Goal: Task Accomplishment & Management: Complete application form

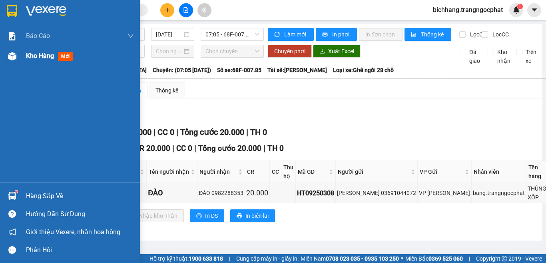
click at [35, 58] on span "Kho hàng" at bounding box center [40, 56] width 28 height 8
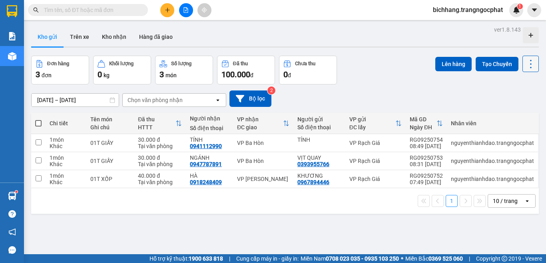
click at [525, 64] on icon at bounding box center [530, 63] width 11 height 11
click at [512, 113] on span "Làm mới" at bounding box center [513, 114] width 22 height 8
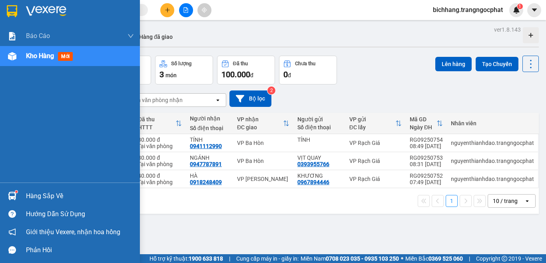
click at [50, 199] on div "Hàng sắp về" at bounding box center [80, 196] width 108 height 12
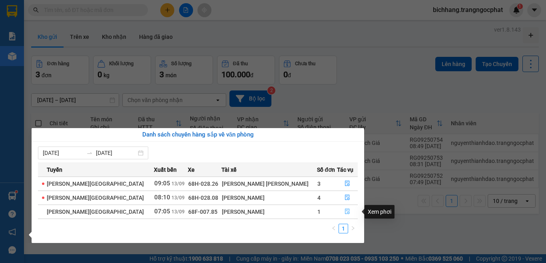
click at [345, 211] on icon "file-done" at bounding box center [348, 211] width 6 height 6
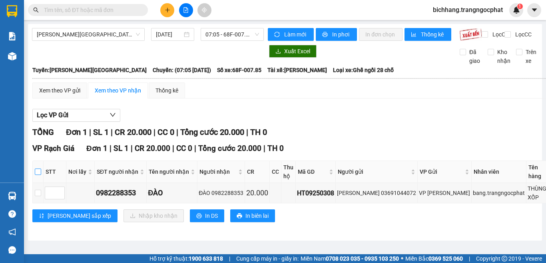
click at [37, 175] on input "checkbox" at bounding box center [38, 171] width 6 height 6
checkbox input "true"
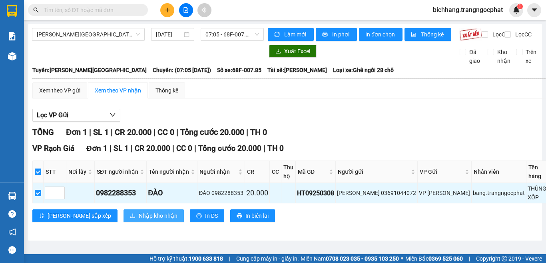
click at [139, 220] on span "Nhập kho nhận" at bounding box center [158, 215] width 39 height 9
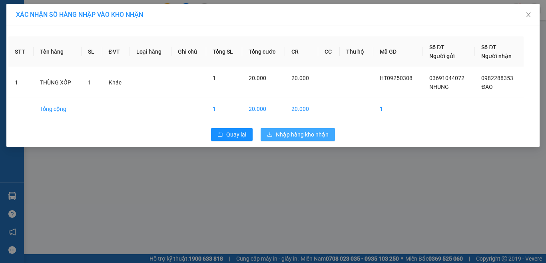
click at [304, 136] on span "Nhập hàng kho nhận" at bounding box center [302, 134] width 53 height 9
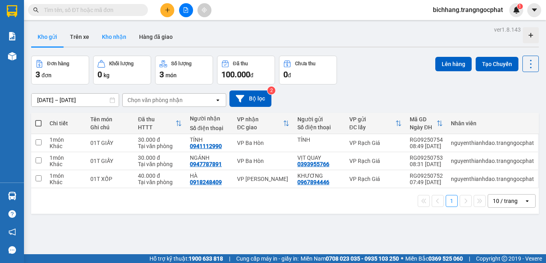
click at [112, 41] on button "Kho nhận" at bounding box center [114, 36] width 37 height 19
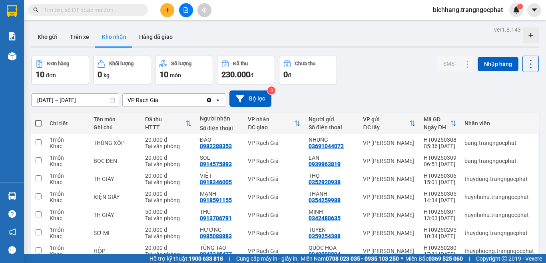
drag, startPoint x: 50, startPoint y: 38, endPoint x: 47, endPoint y: 47, distance: 10.1
click at [50, 38] on button "Kho gửi" at bounding box center [47, 36] width 32 height 19
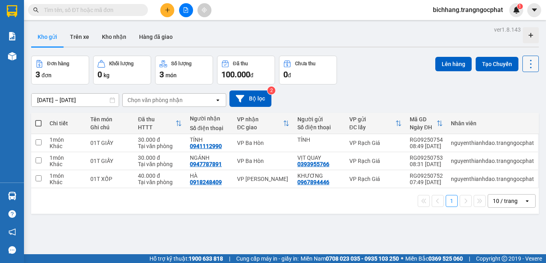
click at [525, 68] on icon at bounding box center [530, 63] width 11 height 11
click at [512, 115] on span "Làm mới" at bounding box center [513, 114] width 22 height 8
click at [186, 12] on icon "file-add" at bounding box center [186, 10] width 6 height 6
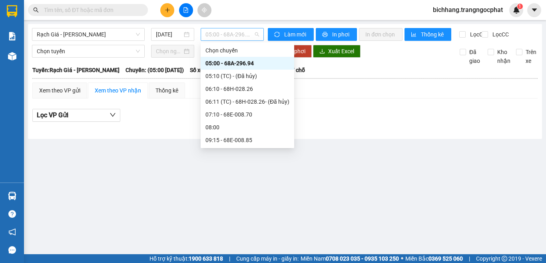
click at [221, 37] on span "05:00 - 68A-296.94" at bounding box center [232, 34] width 54 height 12
click at [225, 139] on div "09:15 - 68E-008.85" at bounding box center [247, 140] width 84 height 9
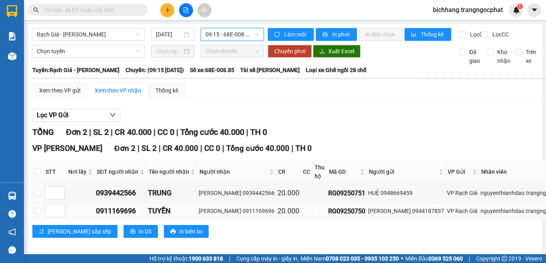
scroll to position [20, 0]
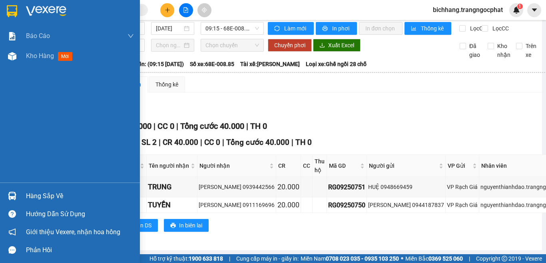
click at [47, 200] on div "Hàng sắp về" at bounding box center [80, 196] width 108 height 12
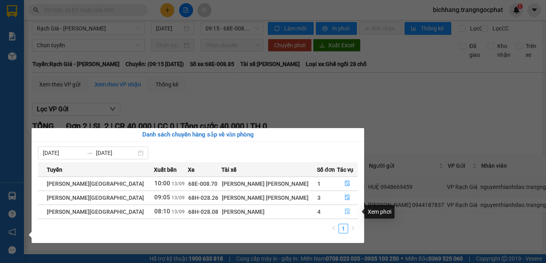
click at [345, 210] on icon "file-done" at bounding box center [347, 212] width 5 height 6
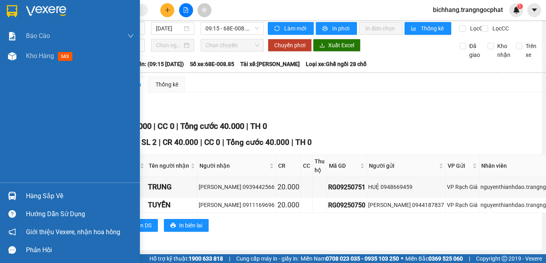
click at [40, 199] on div "Hàng sắp về" at bounding box center [80, 196] width 108 height 12
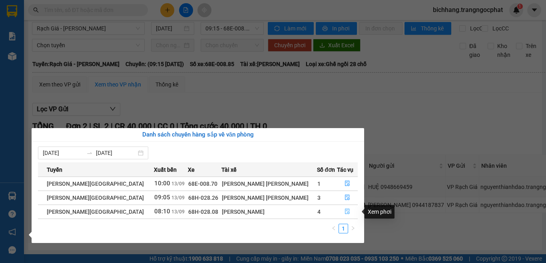
click at [345, 210] on icon "file-done" at bounding box center [347, 212] width 5 height 6
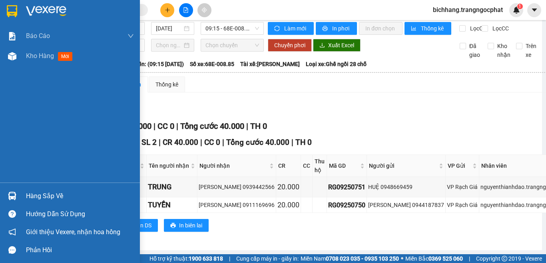
click at [43, 195] on div "Hàng sắp về" at bounding box center [80, 196] width 108 height 12
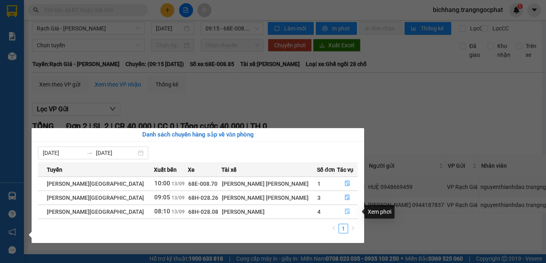
click at [345, 211] on icon "file-done" at bounding box center [348, 211] width 6 height 6
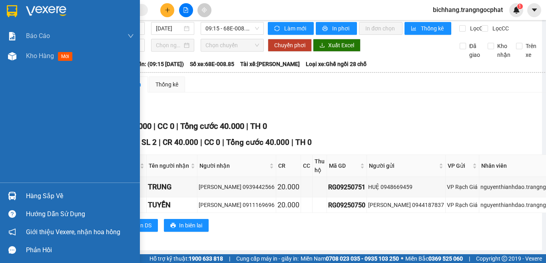
click at [43, 193] on div "Hàng sắp về" at bounding box center [80, 196] width 108 height 12
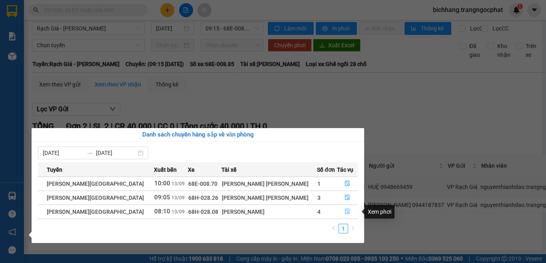
click at [345, 210] on icon "file-done" at bounding box center [348, 211] width 6 height 6
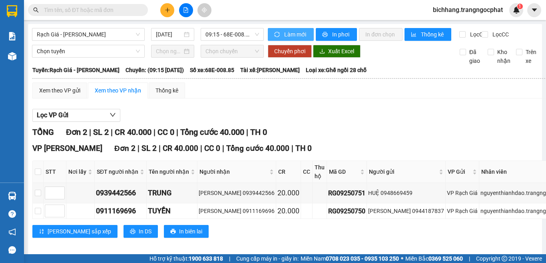
drag, startPoint x: 287, startPoint y: 36, endPoint x: 287, endPoint y: 41, distance: 5.3
click at [287, 36] on span "Làm mới" at bounding box center [295, 34] width 23 height 9
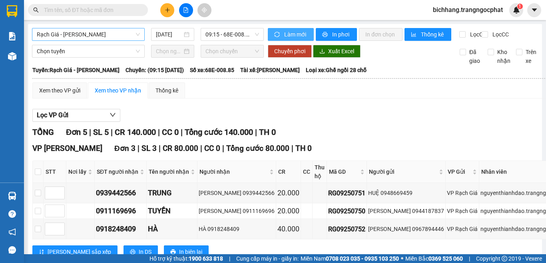
click at [108, 32] on span "Rạch Giá - [PERSON_NAME]" at bounding box center [88, 34] width 103 height 12
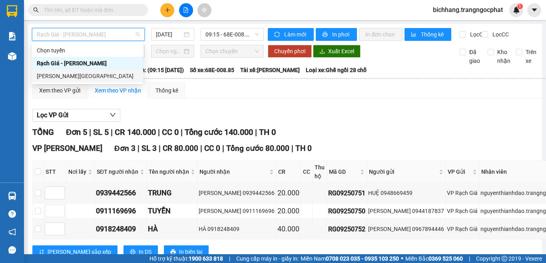
click at [77, 76] on div "[PERSON_NAME][GEOGRAPHIC_DATA]" at bounding box center [88, 76] width 102 height 9
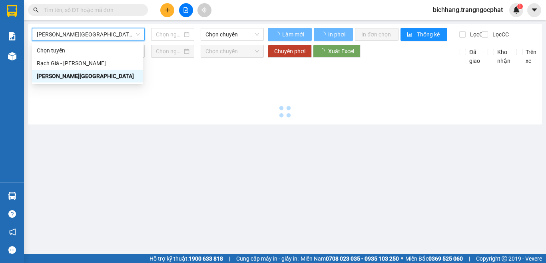
type input "[DATE]"
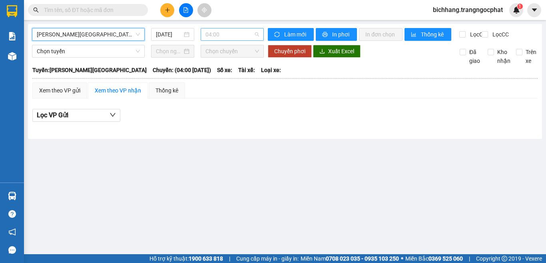
click at [230, 33] on span "04:00" at bounding box center [232, 34] width 54 height 12
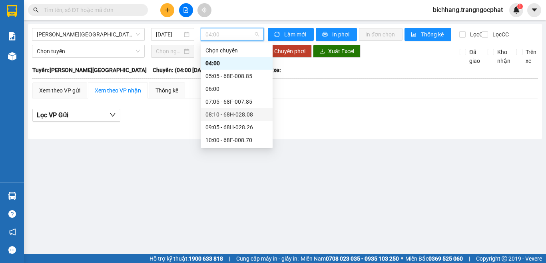
click at [221, 117] on div "08:10 - 68H-028.08" at bounding box center [236, 114] width 62 height 9
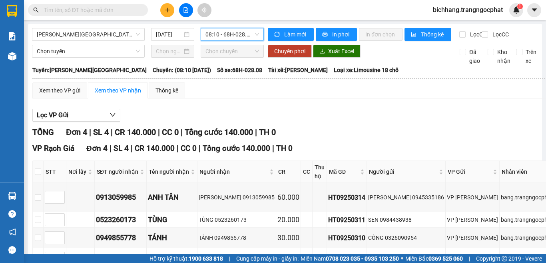
scroll to position [69, 0]
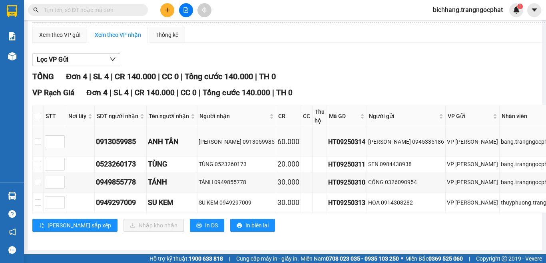
click at [130, 136] on div "0913059985" at bounding box center [120, 141] width 49 height 11
copy div "0913059985"
click at [127, 159] on div "0523260173" at bounding box center [120, 163] width 49 height 11
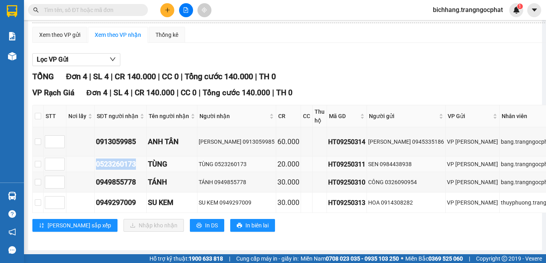
copy div "0523260173"
click at [129, 178] on div "0949855778" at bounding box center [120, 181] width 49 height 11
copy div "0949855778"
click at [118, 198] on div "0949297009" at bounding box center [120, 202] width 49 height 11
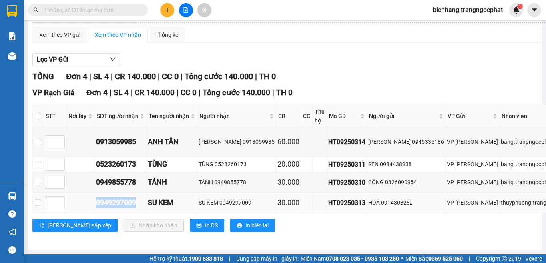
click at [119, 198] on div "0949297009" at bounding box center [120, 202] width 49 height 11
copy div "0949297009"
click at [107, 13] on input "text" at bounding box center [91, 10] width 94 height 9
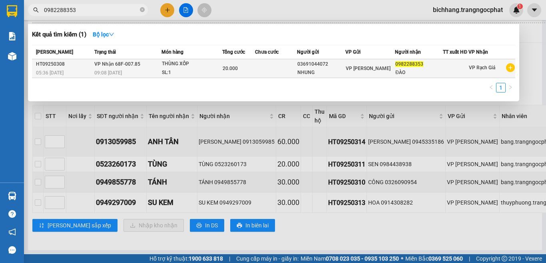
type input "0982288353"
click at [94, 62] on span "[PERSON_NAME] 68F-007.85" at bounding box center [117, 64] width 46 height 6
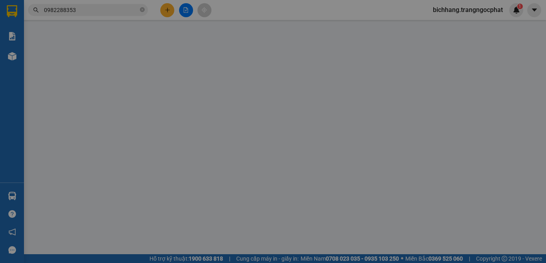
type input "03691044072"
type input "NHUNG"
type input "0982288353"
type input "ĐÀO"
type input "20.000"
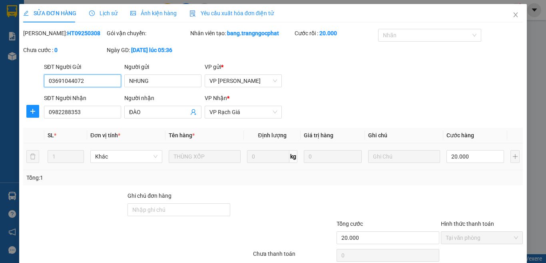
scroll to position [60, 0]
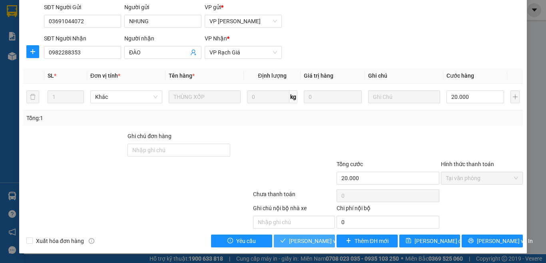
drag, startPoint x: 310, startPoint y: 240, endPoint x: 316, endPoint y: 239, distance: 5.7
click at [313, 240] on span "[PERSON_NAME] và [PERSON_NAME] hàng" at bounding box center [343, 240] width 108 height 9
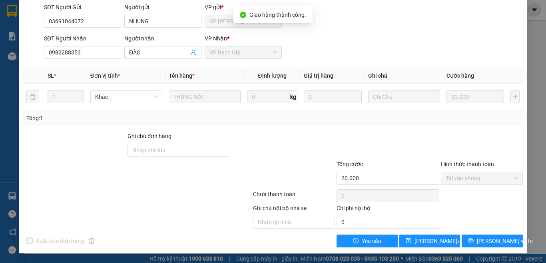
scroll to position [0, 0]
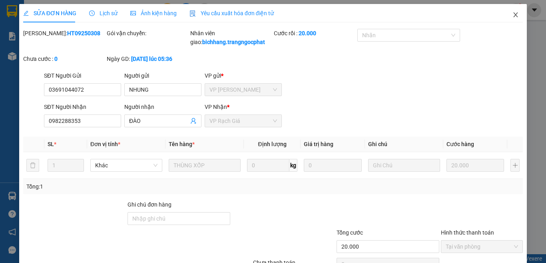
click at [512, 17] on icon "close" at bounding box center [515, 15] width 6 height 6
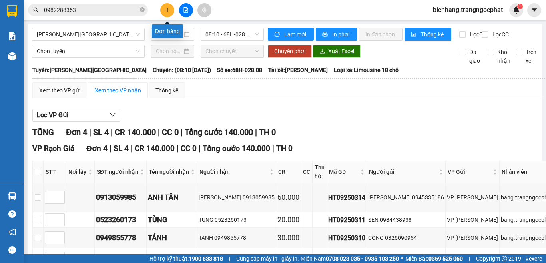
click at [165, 8] on icon "plus" at bounding box center [168, 10] width 6 height 6
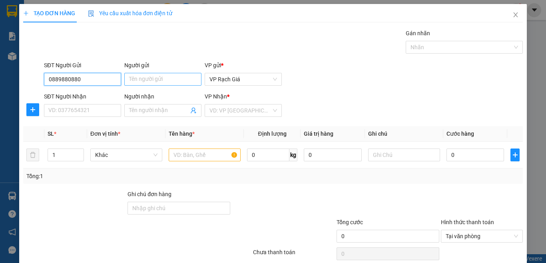
type input "0889880880"
drag, startPoint x: 139, startPoint y: 83, endPoint x: 152, endPoint y: 74, distance: 15.5
click at [142, 81] on input "Người gửi" at bounding box center [162, 79] width 77 height 13
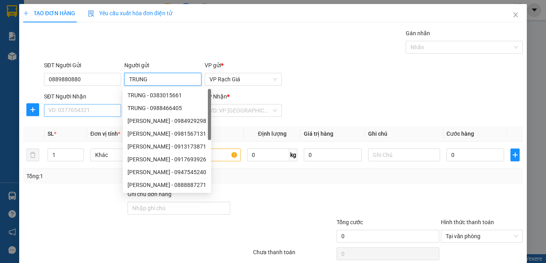
type input "TRUNG"
click at [85, 114] on input "SĐT Người Nhận" at bounding box center [82, 110] width 77 height 13
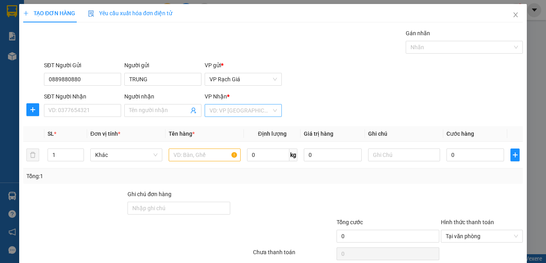
click at [219, 114] on input "search" at bounding box center [240, 110] width 62 height 12
click at [231, 140] on div "VP Ba Hòn" at bounding box center [240, 139] width 66 height 9
click at [189, 156] on input "text" at bounding box center [205, 154] width 72 height 13
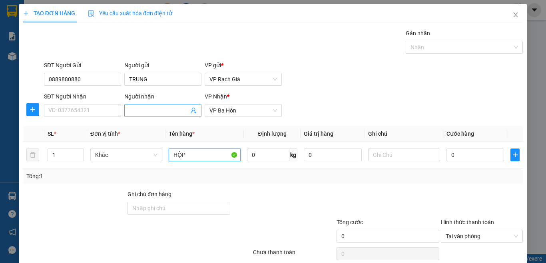
type input "HỘP"
click at [154, 112] on input "Người nhận" at bounding box center [159, 110] width 60 height 9
type input "B"
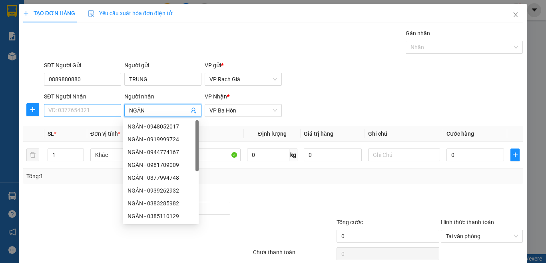
type input "NGÂN"
click at [100, 114] on input "SĐT Người Nhận" at bounding box center [82, 110] width 77 height 13
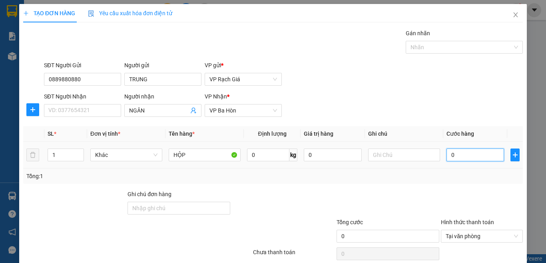
click at [459, 156] on input "0" at bounding box center [476, 154] width 58 height 13
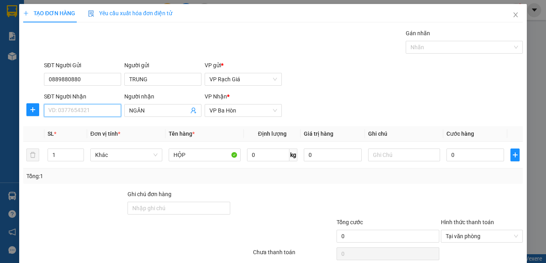
click at [110, 111] on input "SĐT Người Nhận" at bounding box center [82, 110] width 77 height 13
type input "0917923360"
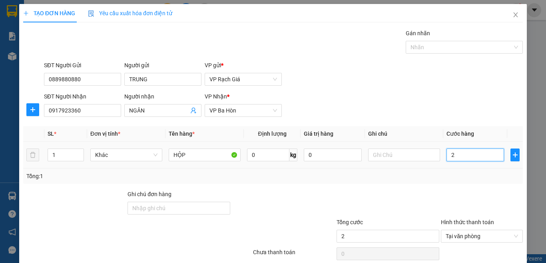
type input "2"
type input "20"
type input "200"
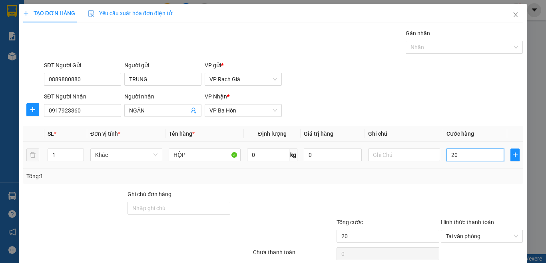
type input "200"
type input "2.000"
type input "20.000"
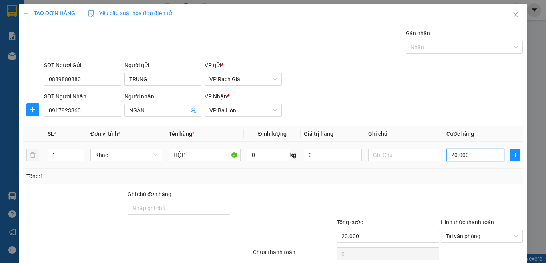
scroll to position [58, 0]
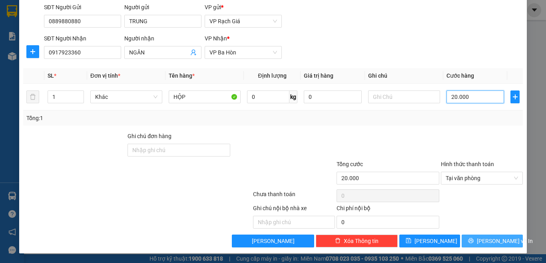
type input "20.000"
click at [480, 242] on span "[PERSON_NAME] và In" at bounding box center [505, 240] width 56 height 9
click at [483, 242] on span "[PERSON_NAME] và In" at bounding box center [505, 240] width 56 height 9
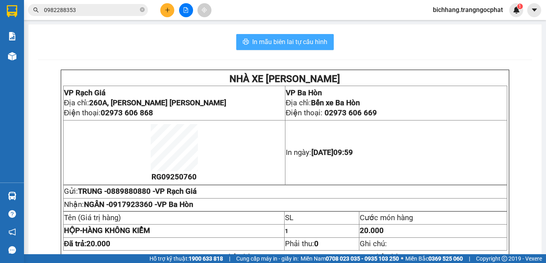
click at [297, 38] on span "In mẫu biên lai tự cấu hình" at bounding box center [289, 42] width 75 height 10
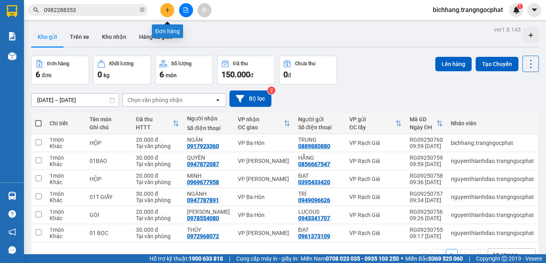
click at [169, 8] on icon "plus" at bounding box center [168, 10] width 6 height 6
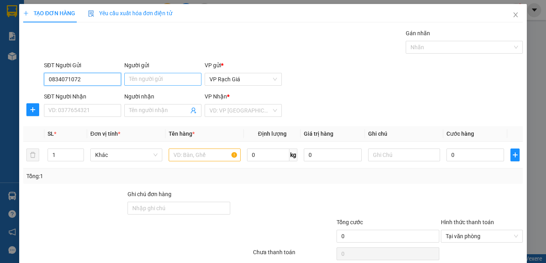
type input "0834071072"
click at [169, 81] on input "Người gửi" at bounding box center [162, 79] width 77 height 13
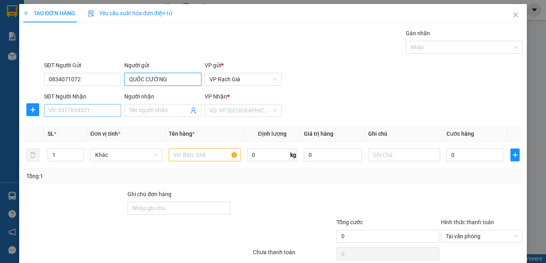
type input "QUỐC CƯỜNG"
click at [76, 115] on input "SĐT Người Nhận" at bounding box center [82, 110] width 77 height 13
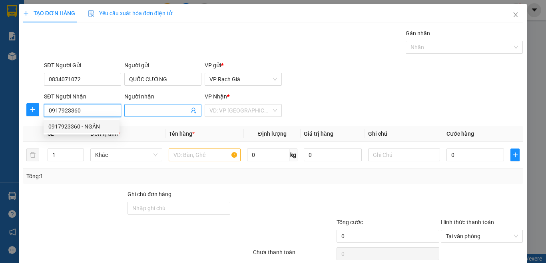
type input "0917923360"
click at [143, 110] on input "Người nhận" at bounding box center [159, 110] width 60 height 9
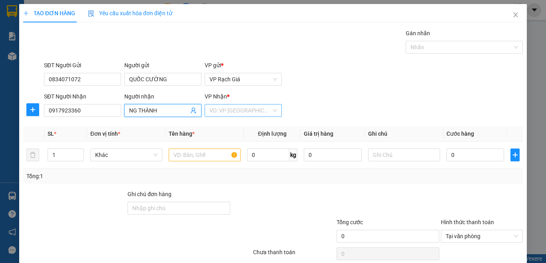
type input "NG THÀNH"
click at [232, 114] on input "search" at bounding box center [240, 110] width 62 height 12
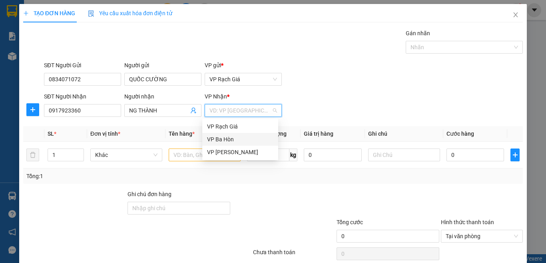
click at [239, 140] on div "VP Ba Hòn" at bounding box center [240, 139] width 66 height 9
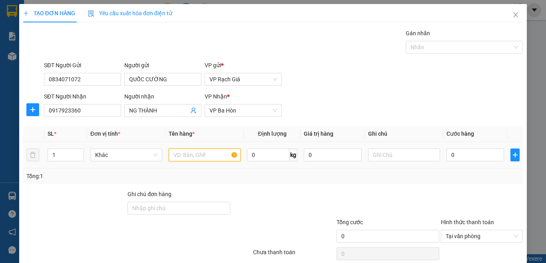
click at [200, 152] on input "text" at bounding box center [205, 154] width 72 height 13
type input "VỎ XE"
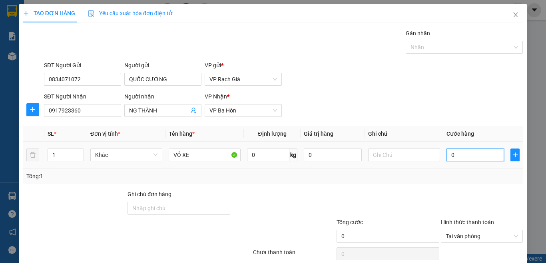
click at [465, 152] on input "0" at bounding box center [476, 154] width 58 height 13
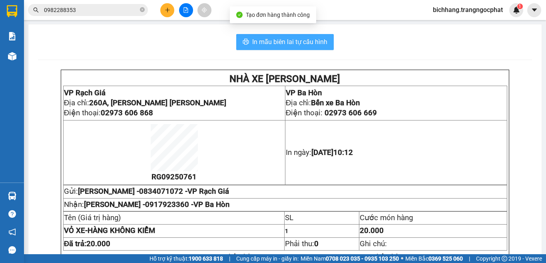
click at [253, 42] on span "In mẫu biên lai tự cấu hình" at bounding box center [289, 42] width 75 height 10
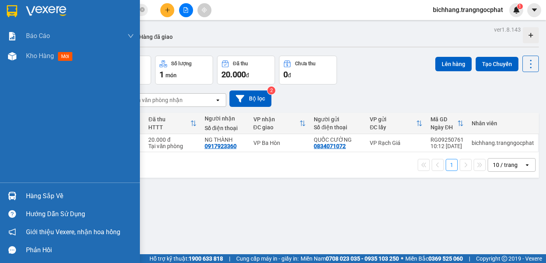
click at [37, 198] on div "Hàng sắp về" at bounding box center [80, 196] width 108 height 12
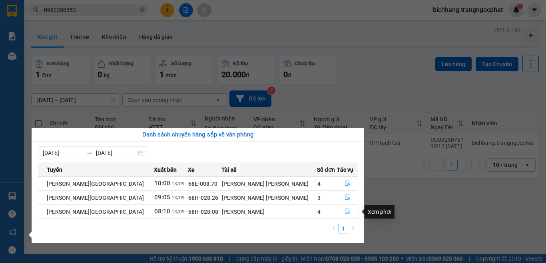
click at [345, 211] on icon "file-done" at bounding box center [348, 211] width 6 height 6
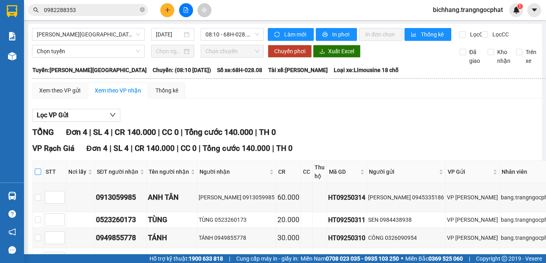
click at [37, 168] on input "checkbox" at bounding box center [38, 171] width 6 height 6
checkbox input "true"
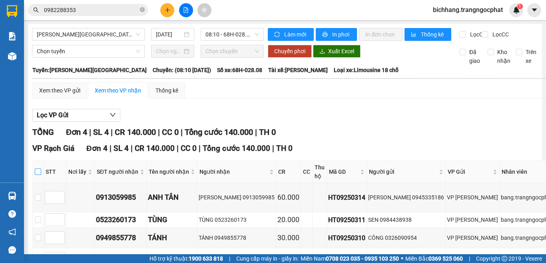
checkbox input "true"
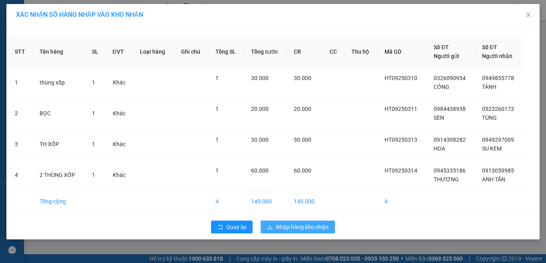
click at [281, 229] on span "Nhập hàng kho nhận" at bounding box center [302, 226] width 53 height 9
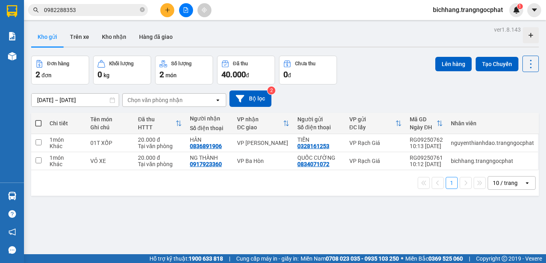
drag, startPoint x: 110, startPoint y: 39, endPoint x: 135, endPoint y: 67, distance: 37.1
click at [110, 38] on button "Kho nhận" at bounding box center [114, 36] width 37 height 19
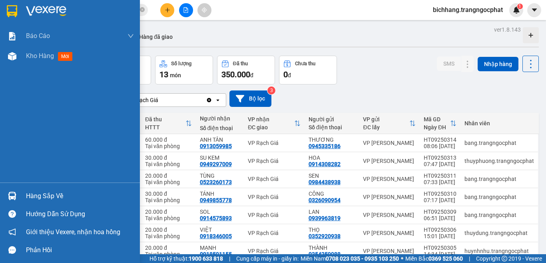
click at [36, 196] on div "Hàng sắp về" at bounding box center [80, 196] width 108 height 12
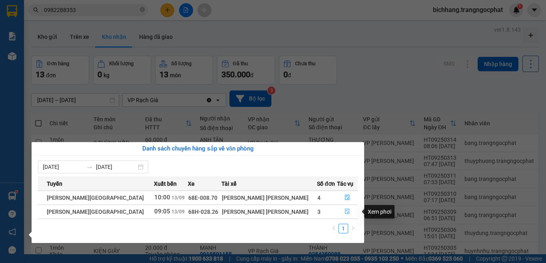
click at [345, 211] on icon "file-done" at bounding box center [348, 211] width 6 height 6
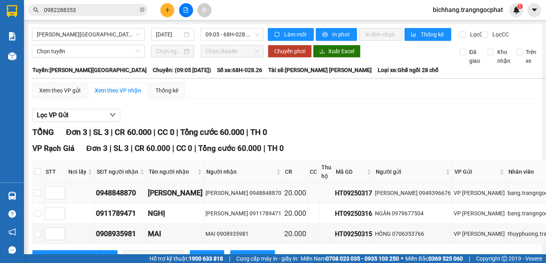
click at [130, 187] on div "0948848870" at bounding box center [120, 192] width 49 height 11
click at [116, 207] on div "0911789471" at bounding box center [120, 212] width 49 height 11
click at [126, 228] on div "0908935981" at bounding box center [120, 233] width 49 height 11
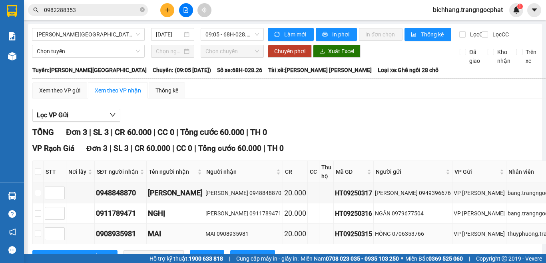
click at [126, 228] on div "0908935981" at bounding box center [120, 233] width 49 height 11
click at [168, 11] on icon "plus" at bounding box center [168, 10] width 6 height 6
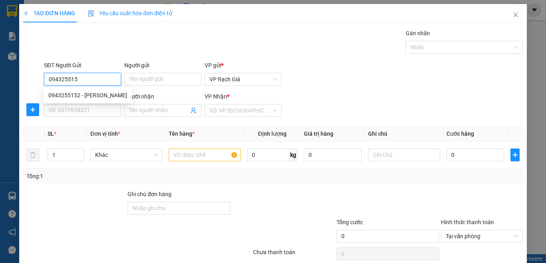
type input "0943255152"
click at [92, 94] on div "0943255152 - [PERSON_NAME]" at bounding box center [87, 95] width 79 height 9
type input "TRIỀU PHÁT"
type input "0977363636"
type input "CHÚ SINH"
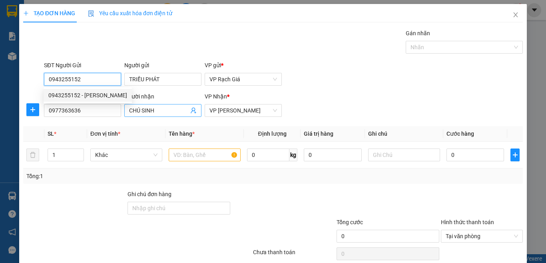
type input "20.000"
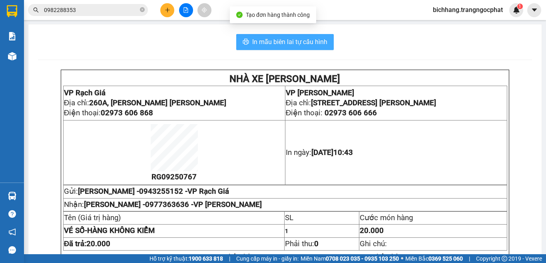
click at [301, 44] on span "In mẫu biên lai tự cấu hình" at bounding box center [289, 42] width 75 height 10
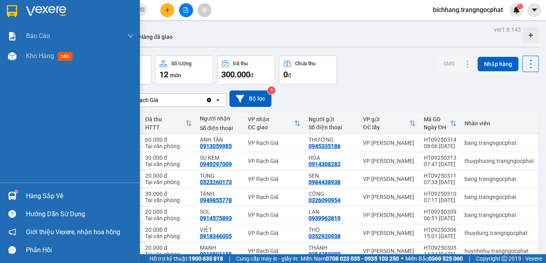
click at [52, 197] on div "Hàng sắp về" at bounding box center [80, 196] width 108 height 12
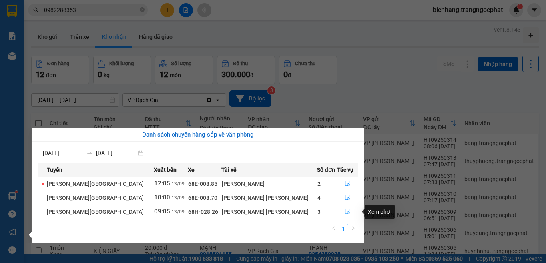
click at [345, 211] on icon "file-done" at bounding box center [348, 211] width 6 height 6
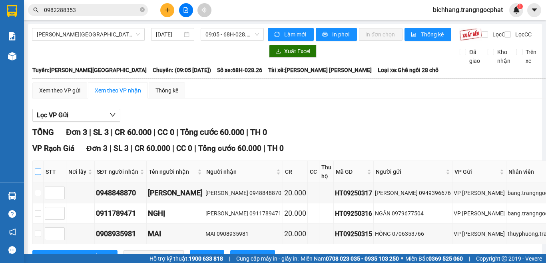
click at [38, 168] on input "checkbox" at bounding box center [38, 171] width 6 height 6
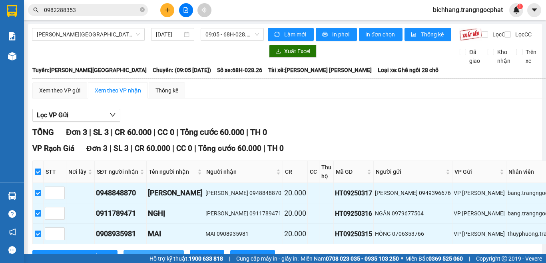
click at [139, 252] on span "Nhập kho nhận" at bounding box center [158, 256] width 39 height 9
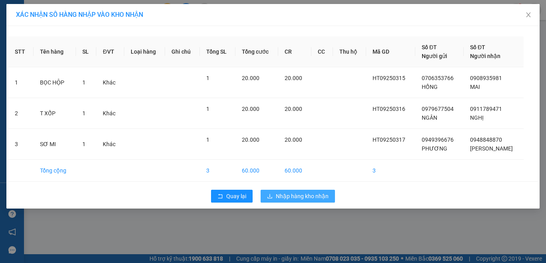
click at [280, 199] on span "Nhập hàng kho nhận" at bounding box center [302, 195] width 53 height 9
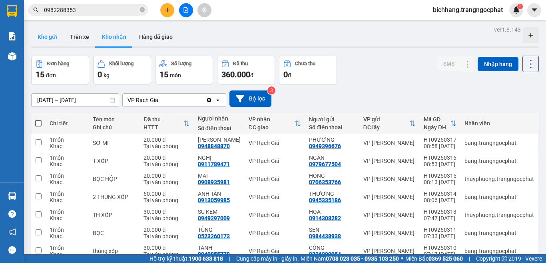
click at [51, 36] on button "Kho gửi" at bounding box center [47, 36] width 32 height 19
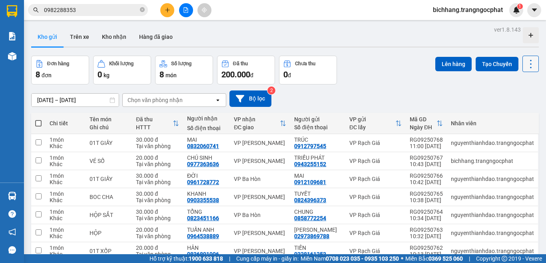
click at [525, 69] on icon at bounding box center [530, 63] width 11 height 11
click at [498, 112] on div "Làm mới" at bounding box center [509, 114] width 47 height 8
click at [525, 68] on icon at bounding box center [530, 63] width 11 height 11
click at [508, 113] on span "Làm mới" at bounding box center [513, 114] width 22 height 8
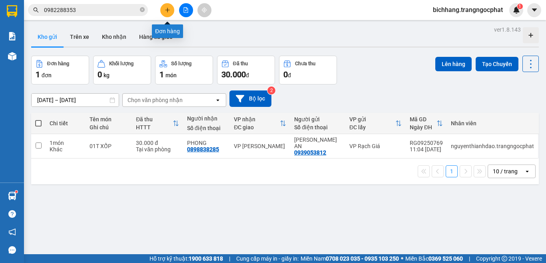
click at [165, 10] on icon "plus" at bounding box center [168, 10] width 6 height 6
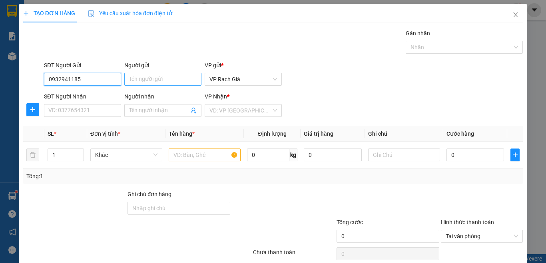
type input "0932941185"
click at [150, 85] on input "Người gửi" at bounding box center [162, 79] width 77 height 13
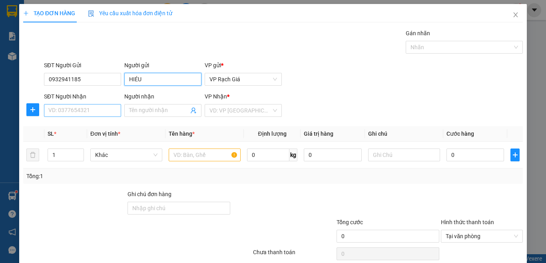
type input "HIÉU"
click at [100, 112] on input "SĐT Người Nhận" at bounding box center [82, 110] width 77 height 13
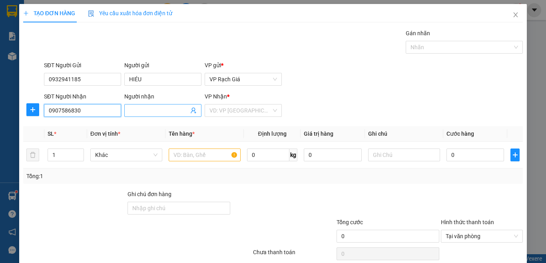
type input "0907586830"
click at [152, 108] on input "Người nhận" at bounding box center [159, 110] width 60 height 9
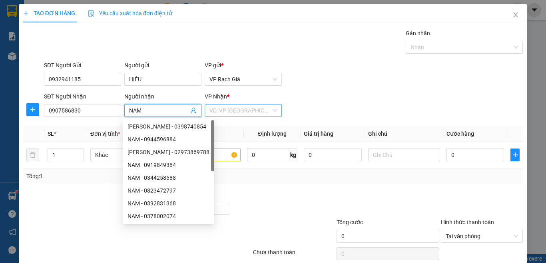
type input "NAM"
click at [237, 110] on input "search" at bounding box center [240, 110] width 62 height 12
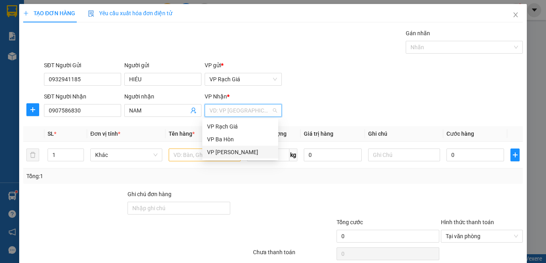
click at [241, 152] on div "VP [PERSON_NAME]" at bounding box center [240, 152] width 66 height 9
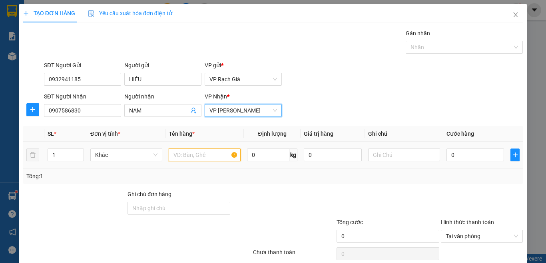
click at [191, 155] on input "text" at bounding box center [205, 154] width 72 height 13
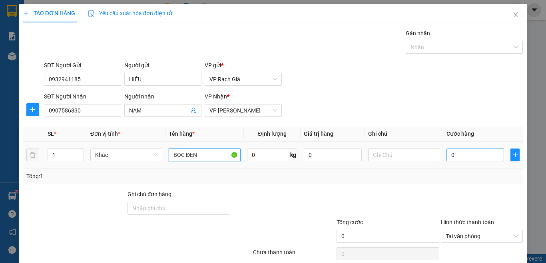
type input "BỌC ĐEN"
click at [447, 158] on input "0" at bounding box center [476, 154] width 58 height 13
type input "2"
type input "20"
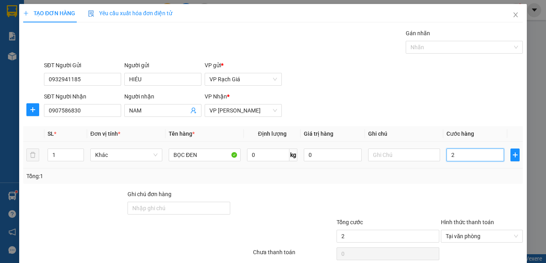
type input "20"
type input "200"
type input "2.000"
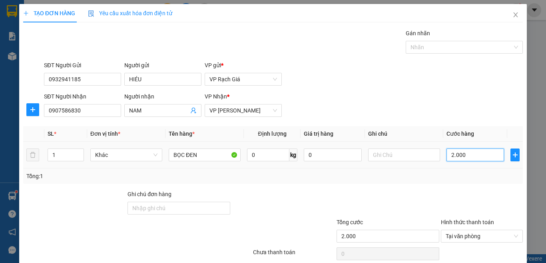
type input "20.000"
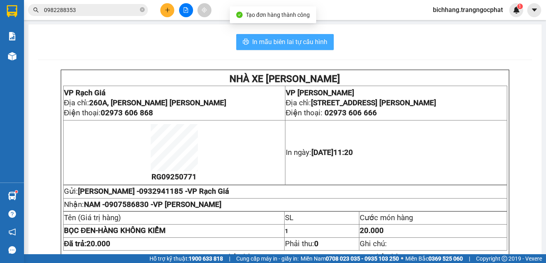
click at [300, 44] on span "In mẫu biên lai tự cấu hình" at bounding box center [289, 42] width 75 height 10
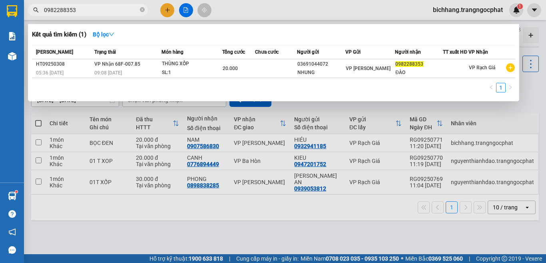
click at [95, 14] on input "0982288353" at bounding box center [91, 10] width 94 height 9
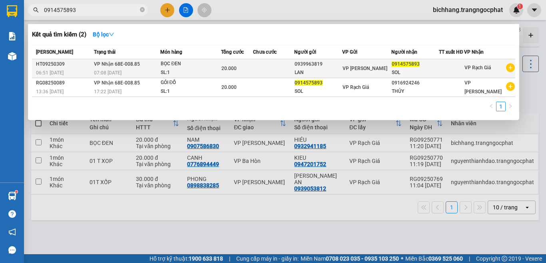
type input "0914575893"
click at [388, 71] on div "VP [PERSON_NAME]" at bounding box center [367, 68] width 48 height 9
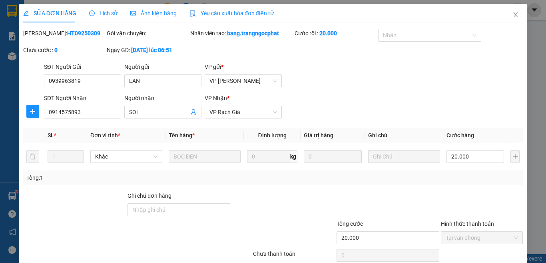
type input "0939963819"
type input "LAN"
type input "0914575893"
type input "SOL"
type input "20.000"
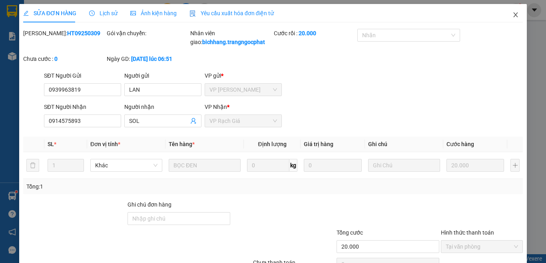
click at [514, 17] on icon "close" at bounding box center [516, 14] width 4 height 5
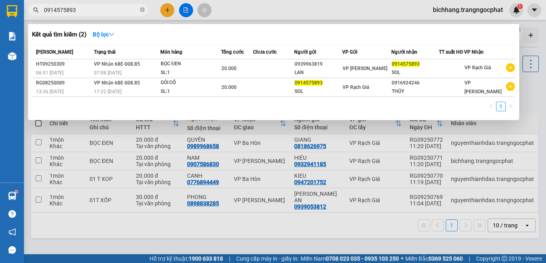
click at [101, 10] on input "0914575893" at bounding box center [91, 10] width 94 height 9
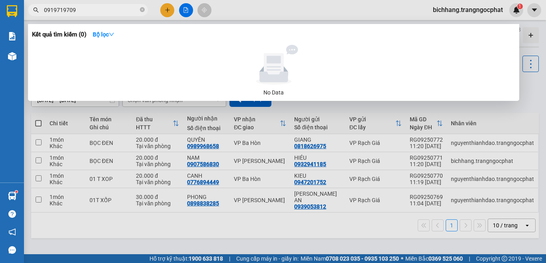
click at [88, 8] on input "0919719709" at bounding box center [91, 10] width 94 height 9
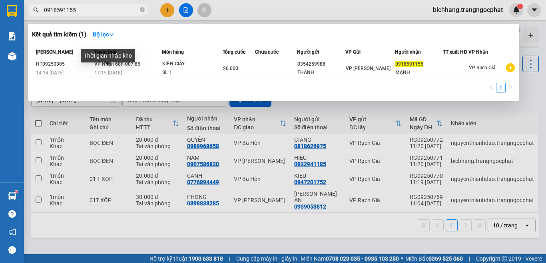
type input "0918591155"
click at [120, 68] on div "Thời gian nhập kho" at bounding box center [108, 58] width 54 height 19
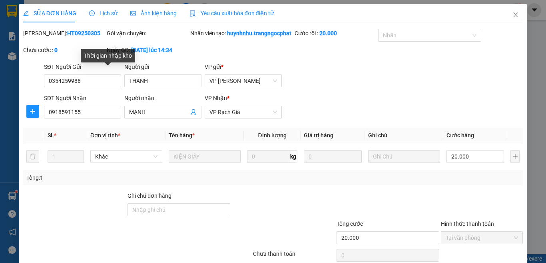
type input "0354259988"
type input "THÀNH"
type input "0918591155"
type input "MẠNH"
type input "20.000"
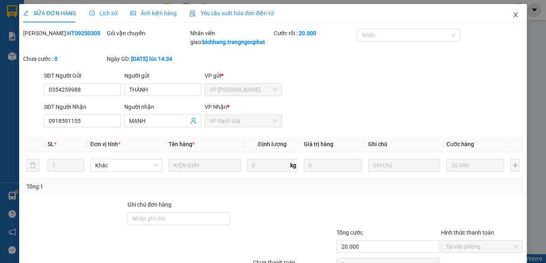
click at [512, 15] on icon "close" at bounding box center [515, 15] width 6 height 6
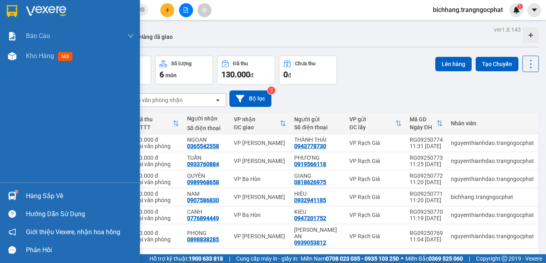
click at [35, 197] on div "Hàng sắp về" at bounding box center [80, 196] width 108 height 12
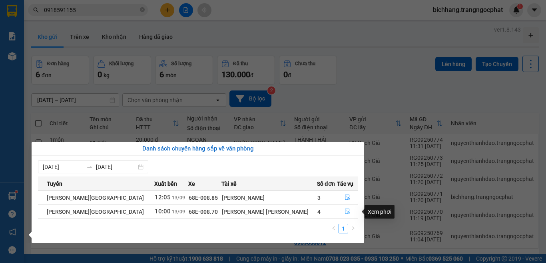
click at [345, 213] on icon "file-done" at bounding box center [347, 212] width 5 height 6
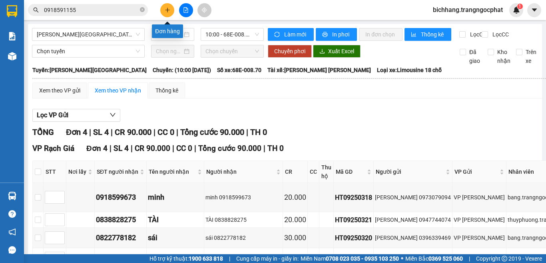
click at [171, 12] on button at bounding box center [167, 10] width 14 height 14
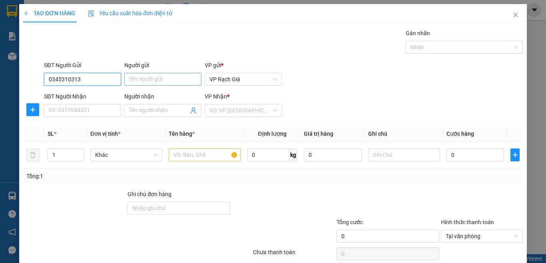
type input "0345310313"
click at [127, 81] on input "Người gửi" at bounding box center [162, 79] width 77 height 13
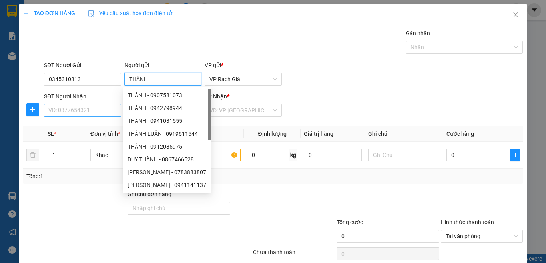
type input "THÀNH"
click at [105, 112] on input "SĐT Người Nhận" at bounding box center [82, 110] width 77 height 13
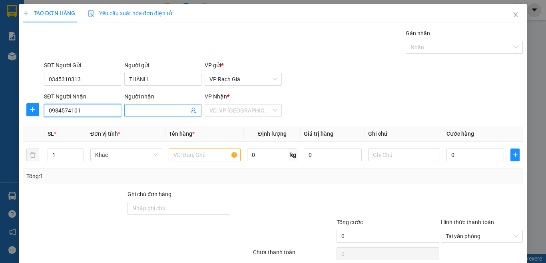
type input "0984574101"
click at [145, 114] on input "Người nhận" at bounding box center [159, 110] width 60 height 9
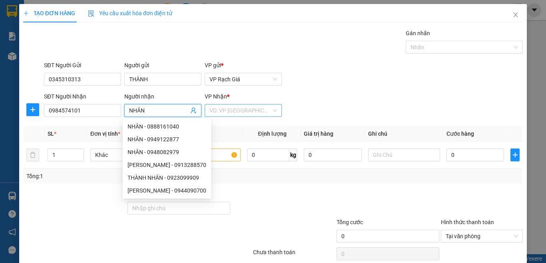
type input "NHÂN"
click at [211, 114] on input "search" at bounding box center [240, 110] width 62 height 12
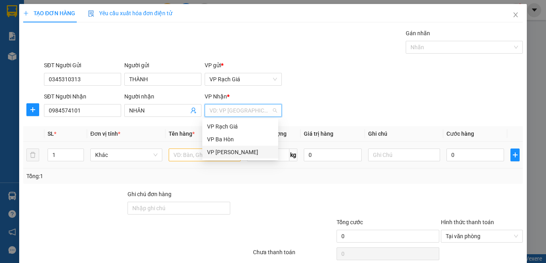
click at [231, 151] on div "VP [PERSON_NAME]" at bounding box center [240, 152] width 66 height 9
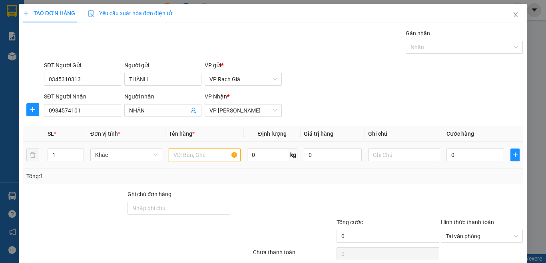
click at [193, 155] on input "text" at bounding box center [205, 154] width 72 height 13
type input "BỌC ĐEN"
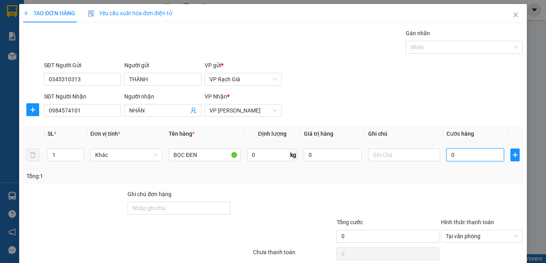
click at [453, 158] on input "0" at bounding box center [476, 154] width 58 height 13
type input "2"
type input "20"
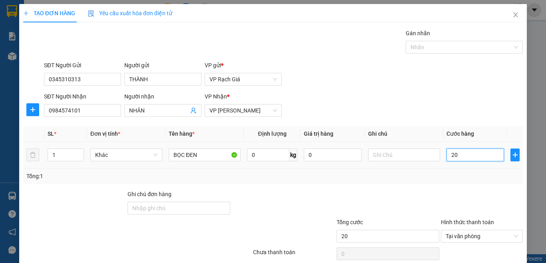
type input "200"
type input "2.000"
type input "20.000"
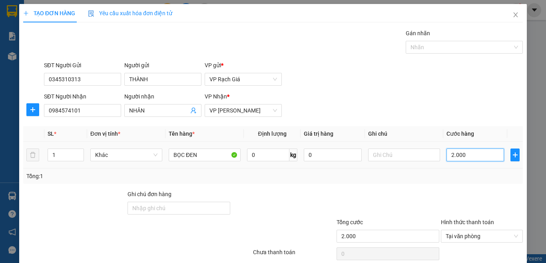
type input "20.000"
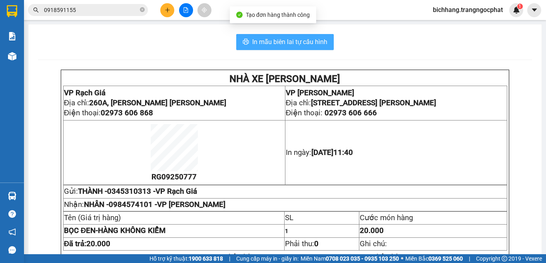
click at [298, 38] on span "In mẫu biên lai tự cấu hình" at bounding box center [289, 42] width 75 height 10
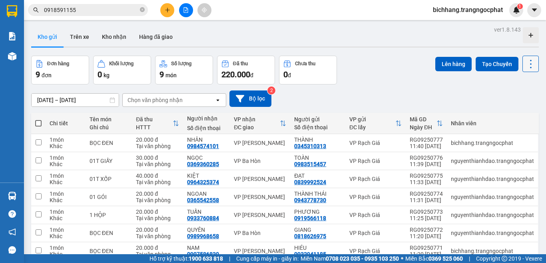
click at [526, 69] on icon at bounding box center [530, 63] width 11 height 11
click at [500, 117] on div "Làm mới" at bounding box center [509, 114] width 47 height 8
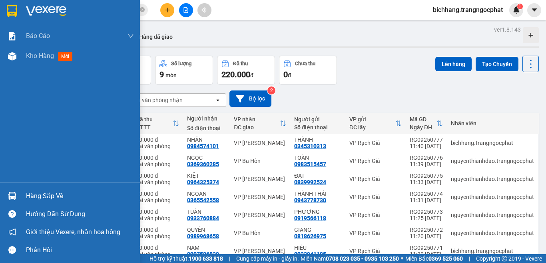
click at [31, 196] on div "Hàng sắp về" at bounding box center [80, 196] width 108 height 12
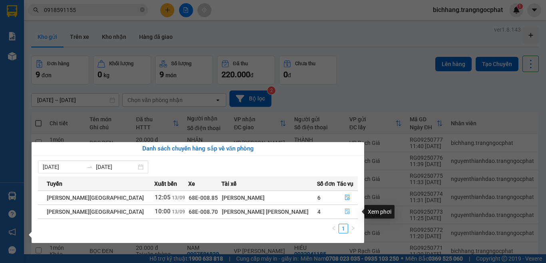
click at [345, 210] on icon "file-done" at bounding box center [348, 211] width 6 height 6
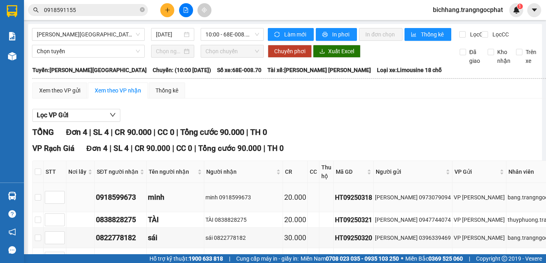
click at [122, 191] on div "0918599673" at bounding box center [120, 196] width 49 height 11
click at [121, 214] on div "0838828275" at bounding box center [120, 219] width 49 height 11
click at [122, 214] on div "0838828275" at bounding box center [120, 219] width 49 height 11
click at [128, 232] on div "0822778182" at bounding box center [120, 237] width 49 height 11
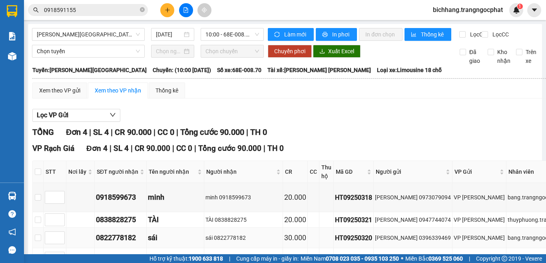
click at [128, 232] on div "0822778182" at bounding box center [120, 237] width 49 height 11
click at [122, 252] on div "0398740854" at bounding box center [120, 257] width 49 height 11
click at [113, 35] on span "[PERSON_NAME][GEOGRAPHIC_DATA]" at bounding box center [88, 34] width 103 height 12
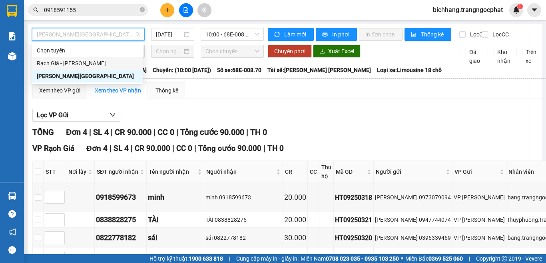
click at [88, 61] on div "Rạch Giá - [PERSON_NAME]" at bounding box center [88, 63] width 102 height 9
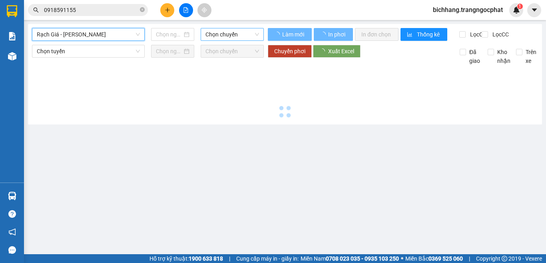
type input "[DATE]"
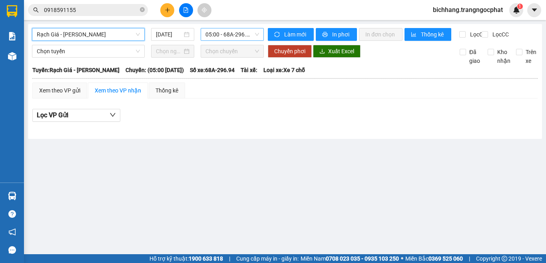
click at [215, 36] on span "05:00 - 68A-296.94" at bounding box center [232, 34] width 54 height 12
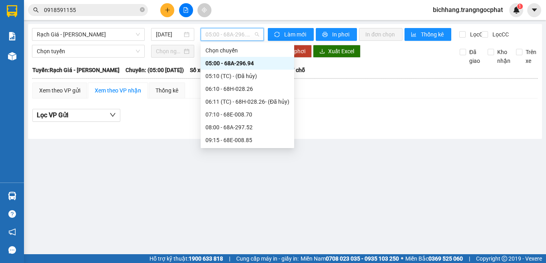
click at [231, 174] on div "12:05 - 68H-028.26" at bounding box center [247, 178] width 84 height 9
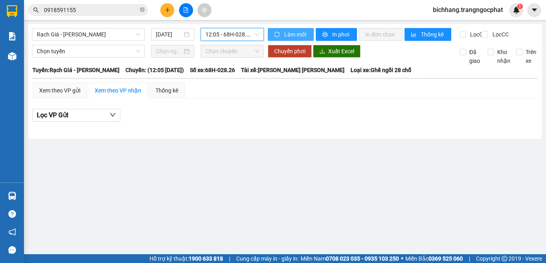
click at [285, 33] on span "Làm mới" at bounding box center [295, 34] width 23 height 9
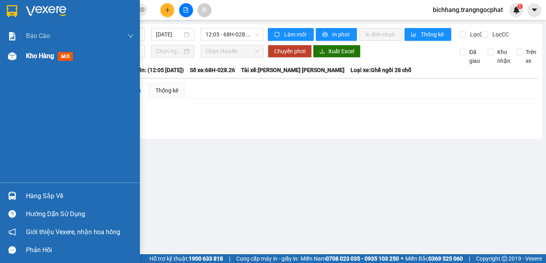
click at [33, 56] on span "Kho hàng" at bounding box center [40, 56] width 28 height 8
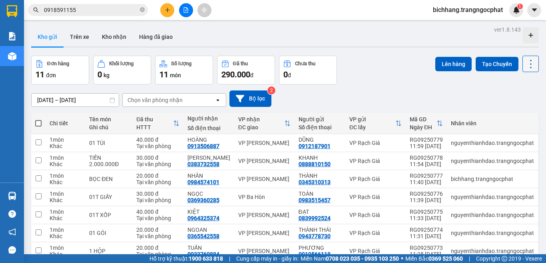
click at [525, 67] on icon at bounding box center [530, 63] width 11 height 11
click at [505, 114] on span "Làm mới" at bounding box center [513, 114] width 22 height 8
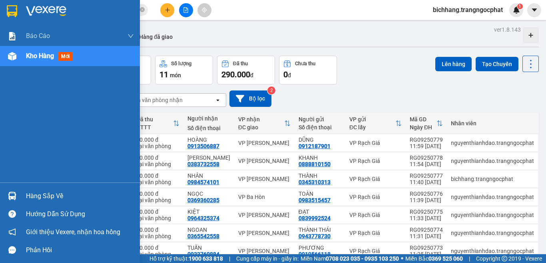
click at [39, 194] on div "Hàng sắp về" at bounding box center [80, 196] width 108 height 12
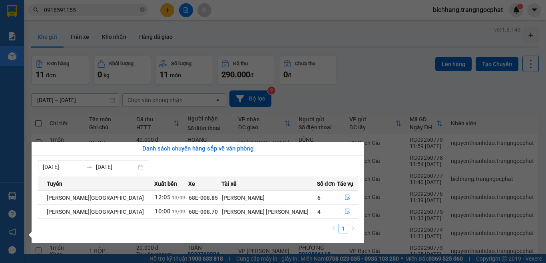
click at [345, 208] on icon "file-done" at bounding box center [348, 211] width 6 height 6
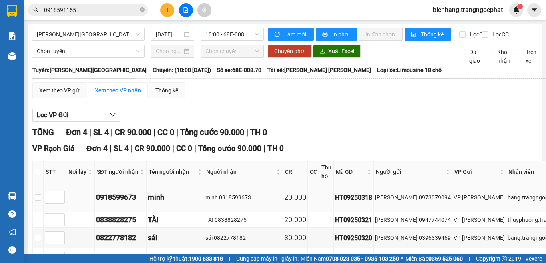
click at [42, 183] on td at bounding box center [38, 197] width 11 height 29
click at [39, 194] on input "checkbox" at bounding box center [38, 197] width 6 height 6
checkbox input "true"
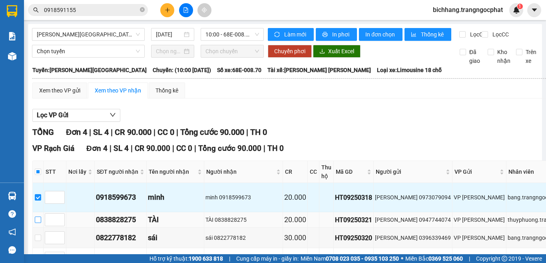
click at [39, 216] on input "checkbox" at bounding box center [38, 219] width 6 height 6
checkbox input "true"
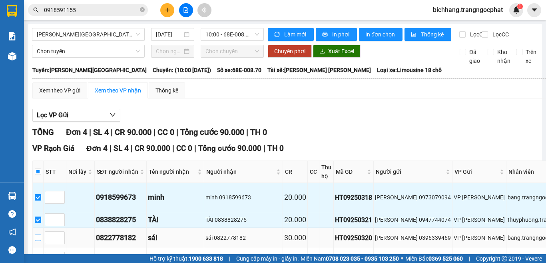
click at [36, 234] on input "checkbox" at bounding box center [38, 237] width 6 height 6
checkbox input "true"
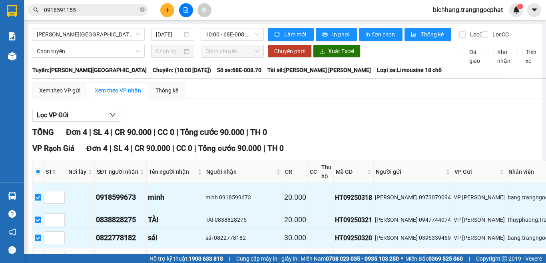
click at [38, 255] on input "checkbox" at bounding box center [38, 258] width 6 height 6
checkbox input "true"
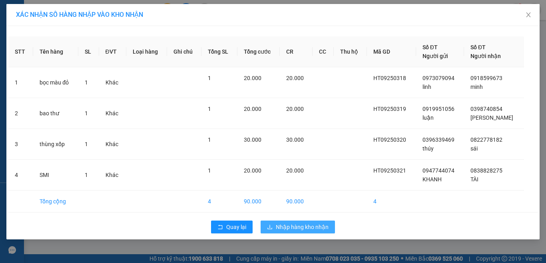
click at [292, 229] on span "Nhập hàng kho nhận" at bounding box center [302, 226] width 53 height 9
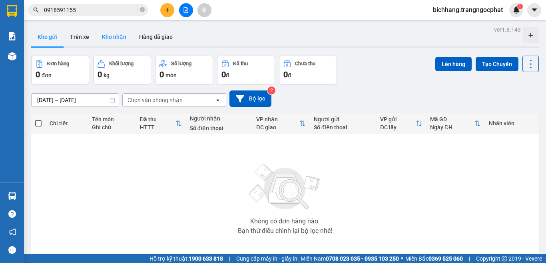
click at [122, 39] on button "Kho nhận" at bounding box center [114, 36] width 37 height 19
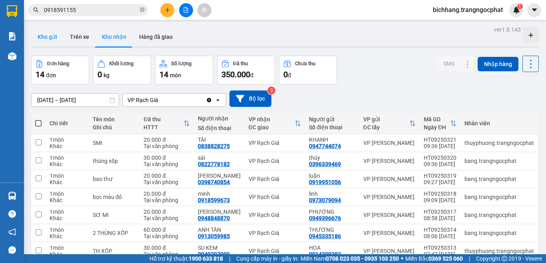
click at [48, 40] on button "Kho gửi" at bounding box center [47, 36] width 32 height 19
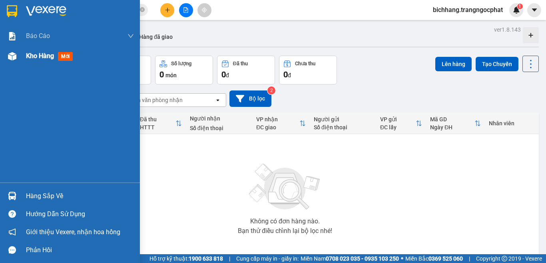
click at [40, 50] on div "Kho hàng mới" at bounding box center [80, 56] width 108 height 20
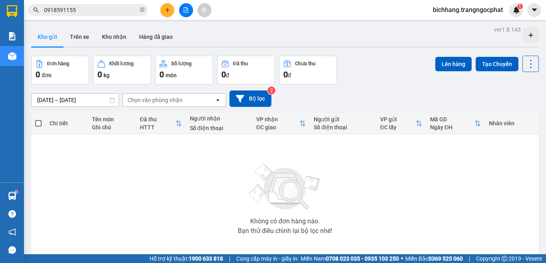
click at [88, 14] on input "0918591155" at bounding box center [91, 10] width 94 height 9
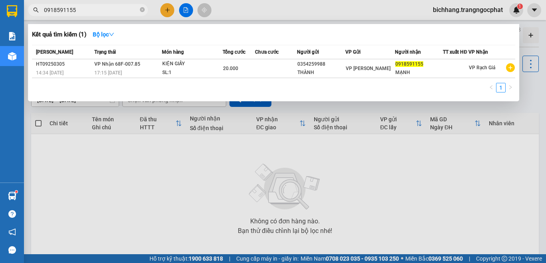
click at [88, 14] on input "0918591155" at bounding box center [91, 10] width 94 height 9
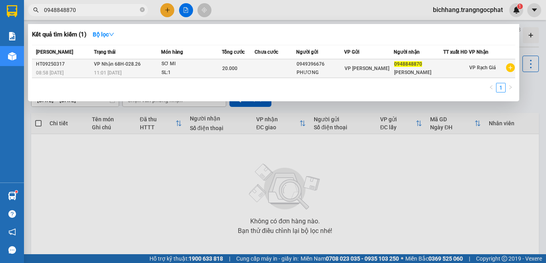
type input "0948848870"
click at [119, 69] on div "11:01 [DATE]" at bounding box center [127, 72] width 67 height 9
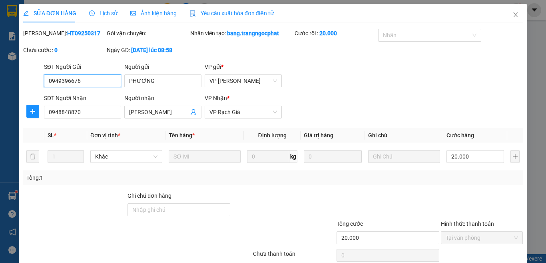
type input "0949396676"
type input "PHƯƠNG"
type input "0948848870"
type input "[PERSON_NAME]"
type input "20.000"
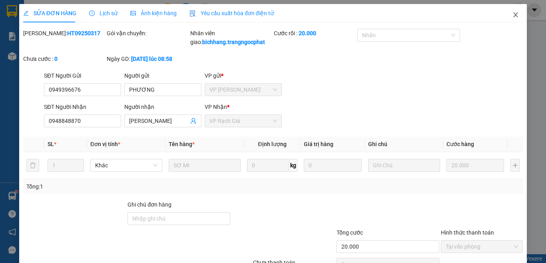
click at [512, 16] on icon "close" at bounding box center [515, 15] width 6 height 6
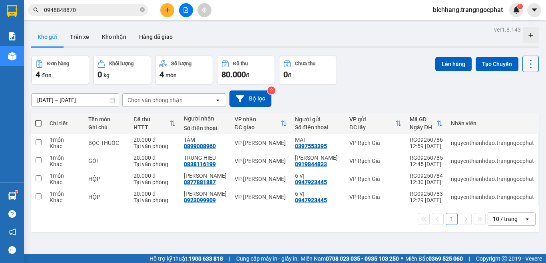
click at [526, 67] on icon at bounding box center [530, 63] width 11 height 11
click at [515, 115] on span "Làm mới" at bounding box center [513, 114] width 22 height 8
click at [38, 122] on span at bounding box center [38, 123] width 6 height 6
click at [38, 119] on input "checkbox" at bounding box center [38, 119] width 0 height 0
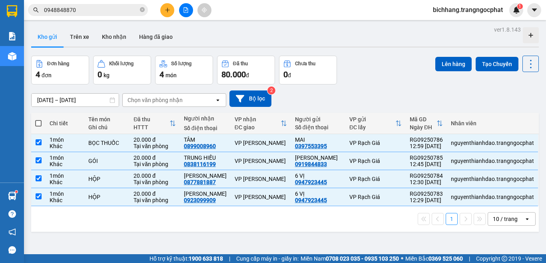
checkbox input "true"
click at [447, 64] on button "Lên hàng" at bounding box center [453, 64] width 36 height 14
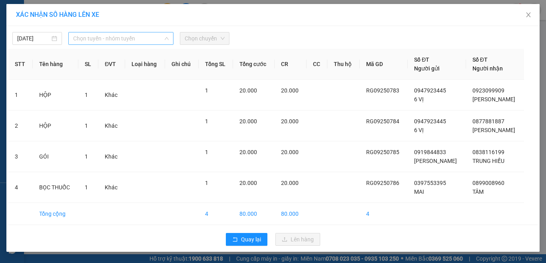
click at [121, 35] on span "Chọn tuyến - nhóm tuyến" at bounding box center [121, 38] width 96 height 12
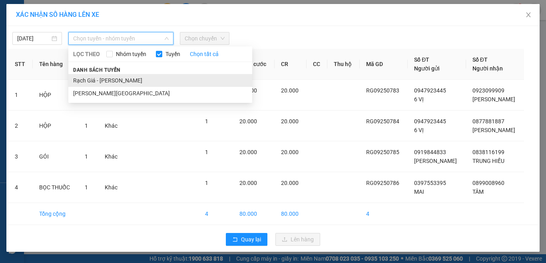
click at [98, 78] on li "Rạch Giá - [PERSON_NAME]" at bounding box center [160, 80] width 184 height 13
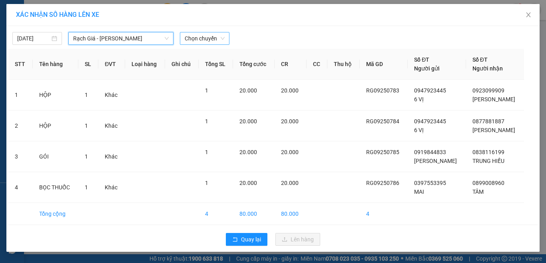
click at [195, 41] on span "Chọn chuyến" at bounding box center [205, 38] width 40 height 12
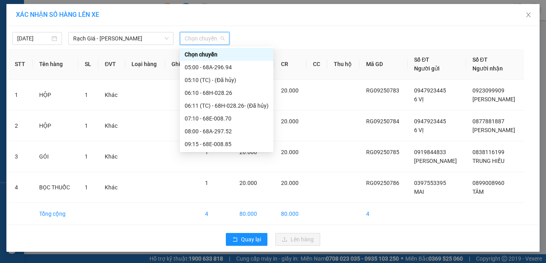
click at [202, 191] on div "13:05 - 68E-008.70" at bounding box center [227, 195] width 84 height 9
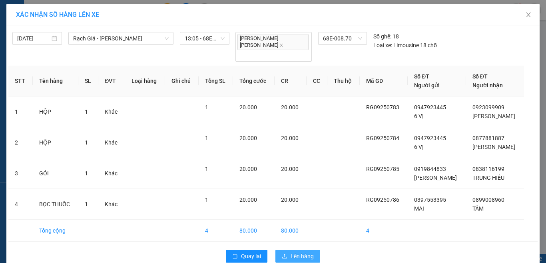
click at [291, 251] on span "Lên hàng" at bounding box center [302, 255] width 23 height 9
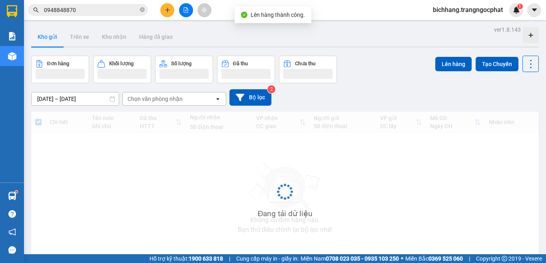
click at [169, 15] on button at bounding box center [167, 10] width 14 height 14
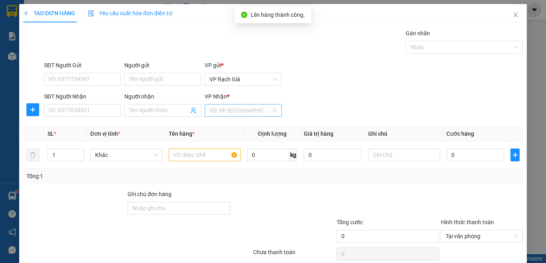
click at [220, 112] on input "search" at bounding box center [240, 110] width 62 height 12
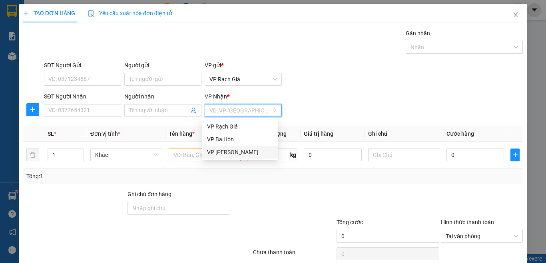
click at [227, 150] on div "VP [PERSON_NAME]" at bounding box center [240, 152] width 66 height 9
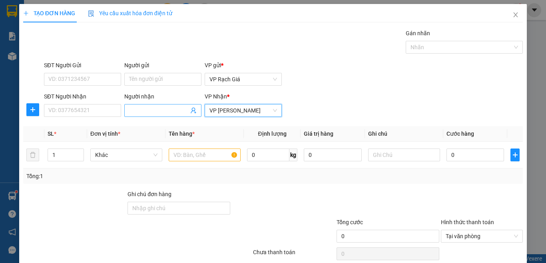
click at [146, 112] on input "Người nhận" at bounding box center [159, 110] width 60 height 9
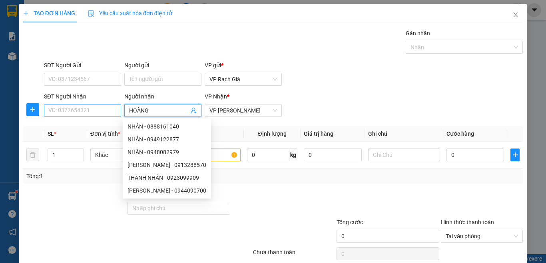
type input "HOÀNG"
click at [78, 113] on input "SĐT Người Nhận" at bounding box center [82, 110] width 77 height 13
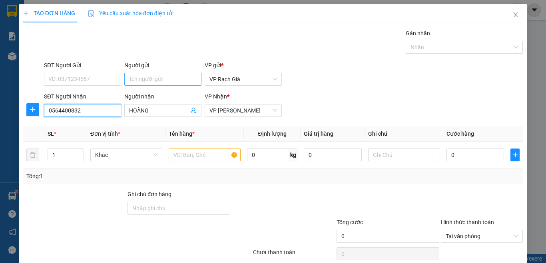
type input "0564400832"
click at [151, 79] on input "Người gửi" at bounding box center [162, 79] width 77 height 13
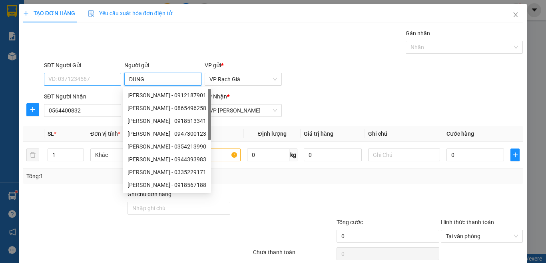
type input "DUNG"
click at [59, 76] on input "SĐT Người Gửi" at bounding box center [82, 79] width 77 height 13
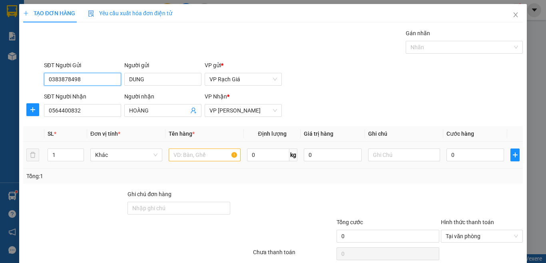
type input "0383878498"
click at [188, 156] on input "text" at bounding box center [205, 154] width 72 height 13
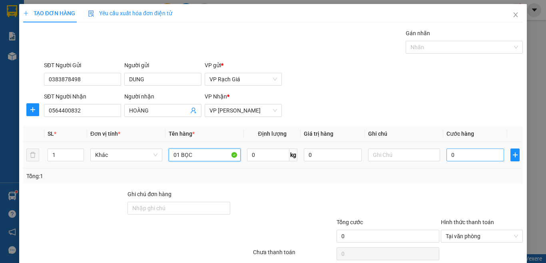
type input "01 BỌC"
click at [460, 149] on input "0" at bounding box center [476, 154] width 58 height 13
type input "2"
type input "20"
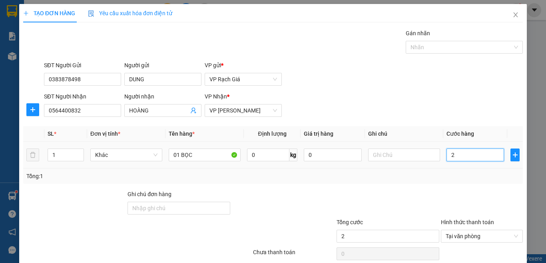
type input "20"
type input "20.000"
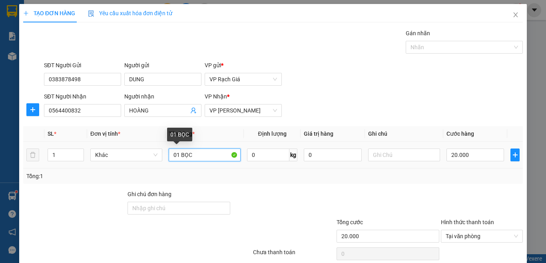
click at [197, 148] on input "01 BỌC" at bounding box center [205, 154] width 72 height 13
type input "01 BỌC ĐỎ"
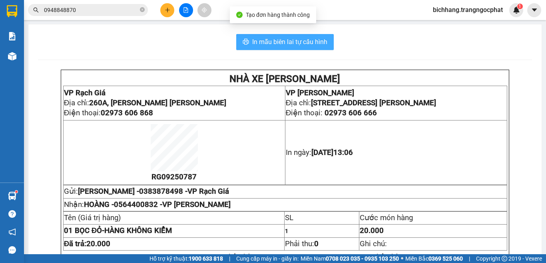
click at [294, 42] on span "In mẫu biên lai tự cấu hình" at bounding box center [289, 42] width 75 height 10
